Goal: Find specific page/section: Find specific page/section

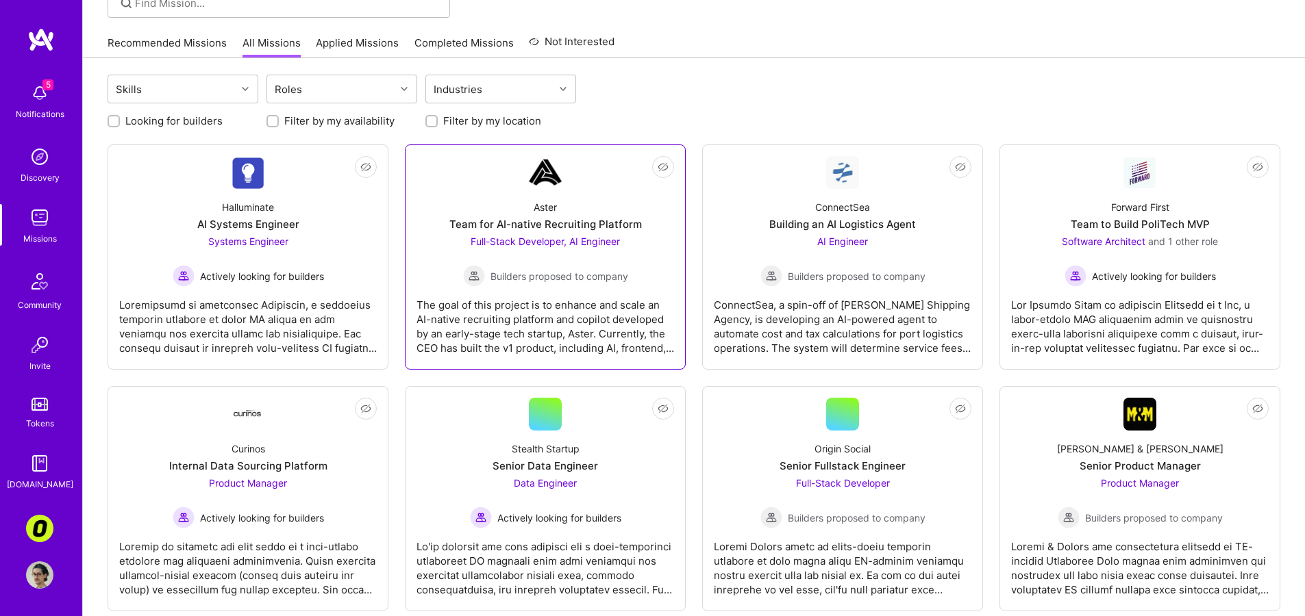
scroll to position [113, 0]
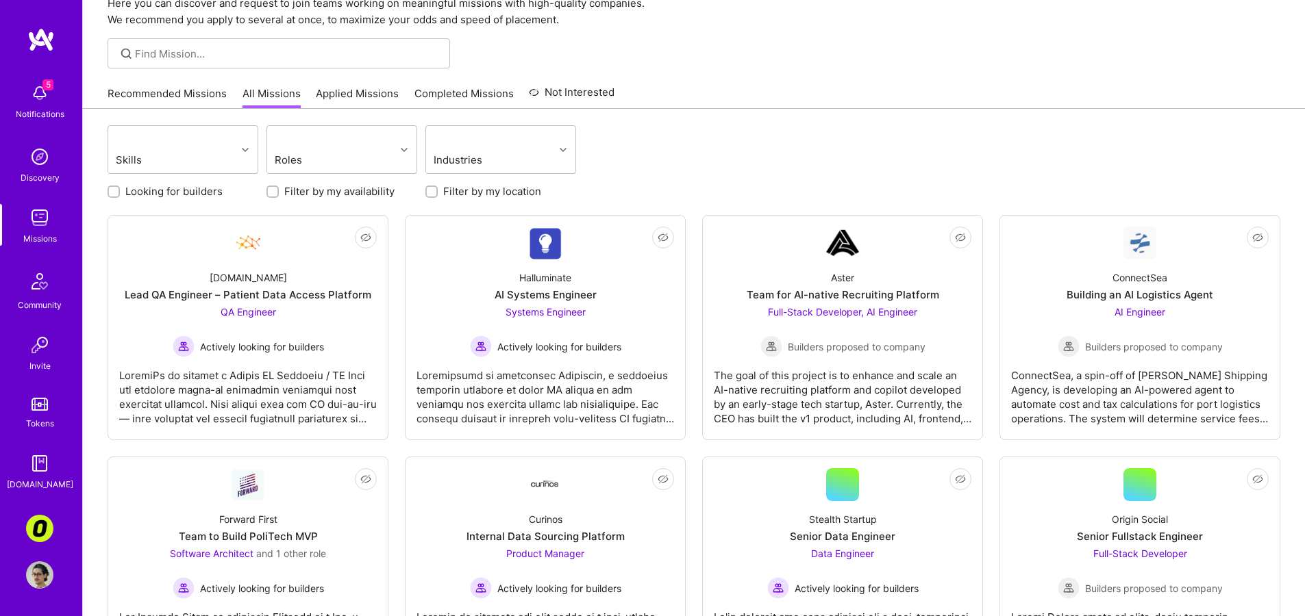
scroll to position [62, 0]
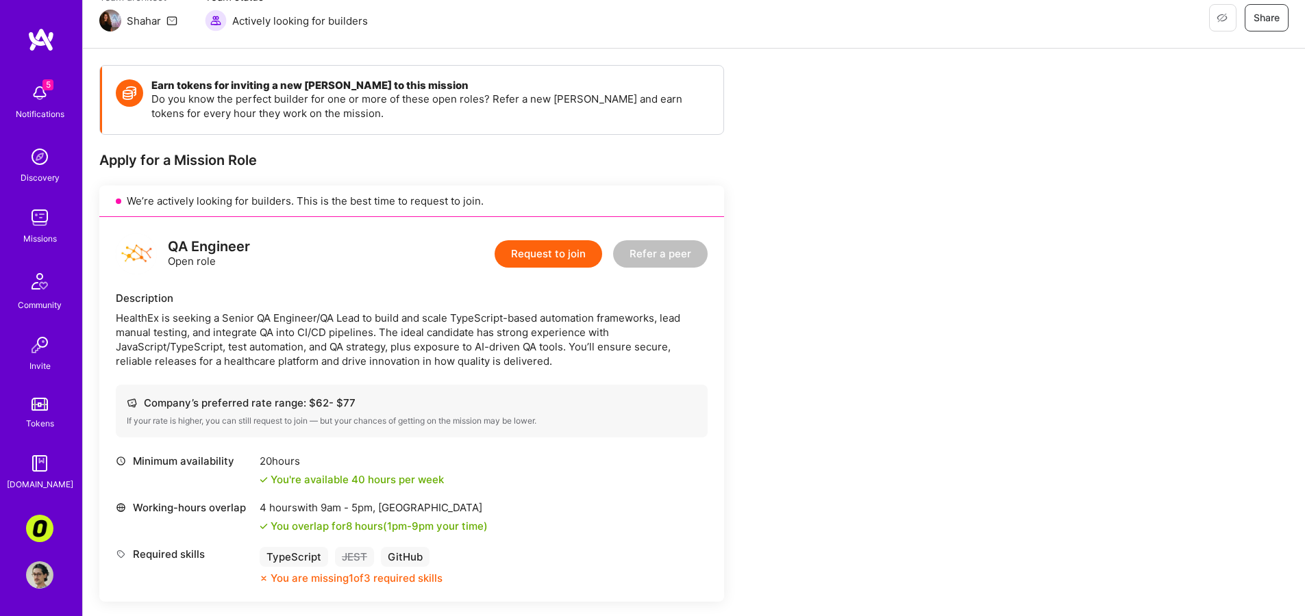
scroll to position [135, 0]
